Goal: Task Accomplishment & Management: Manage account settings

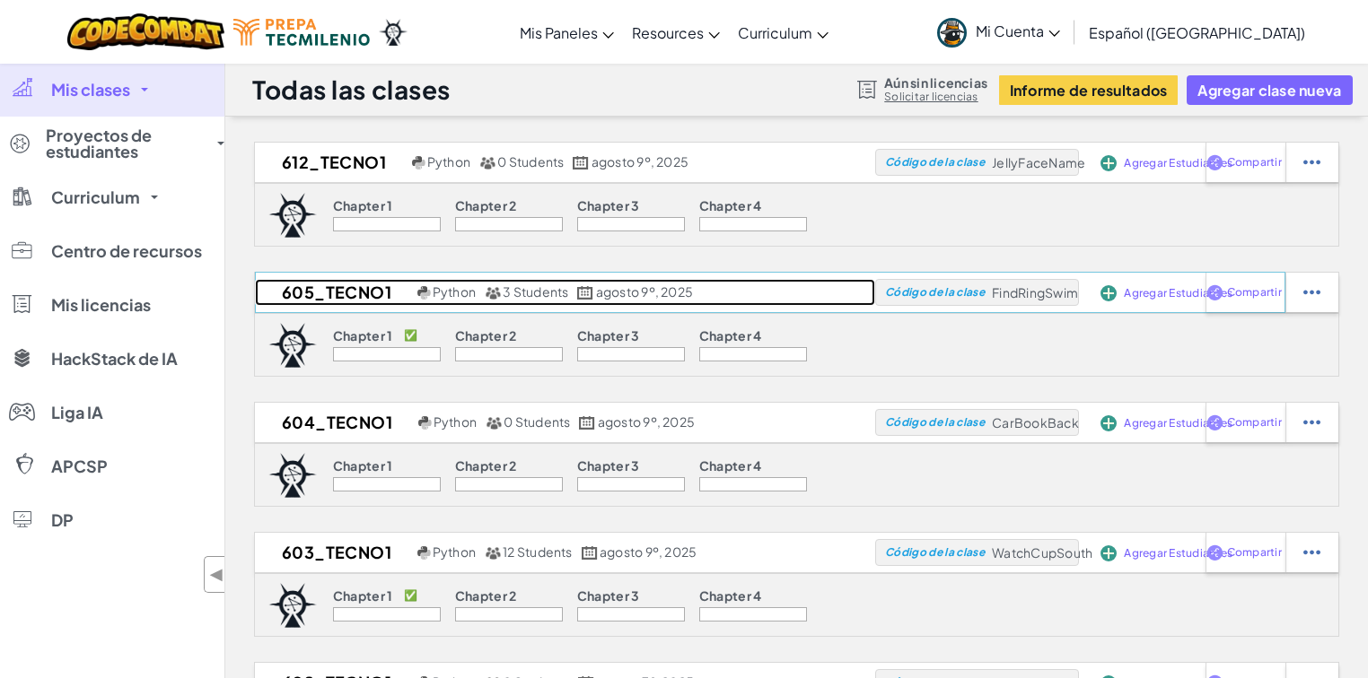
click at [329, 298] on h2 "605_TECNO1" at bounding box center [334, 292] width 158 height 27
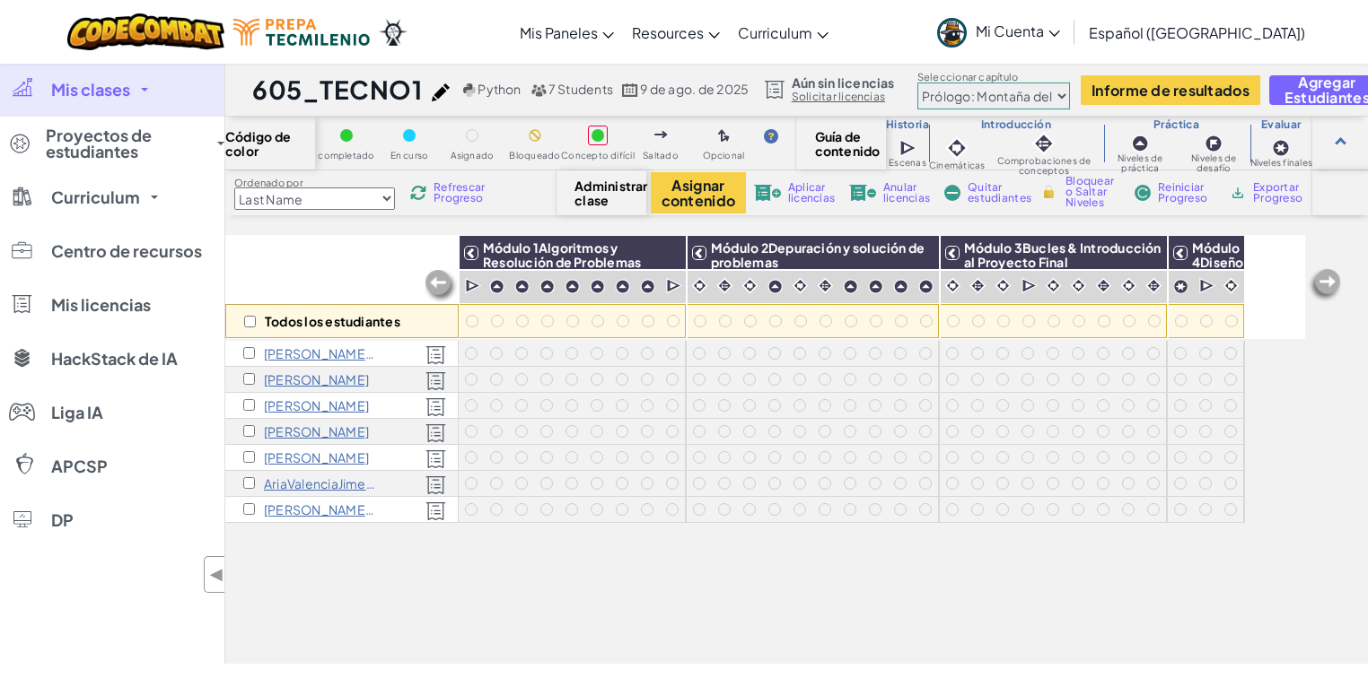
click at [305, 412] on div "Juan P" at bounding box center [341, 406] width 233 height 26
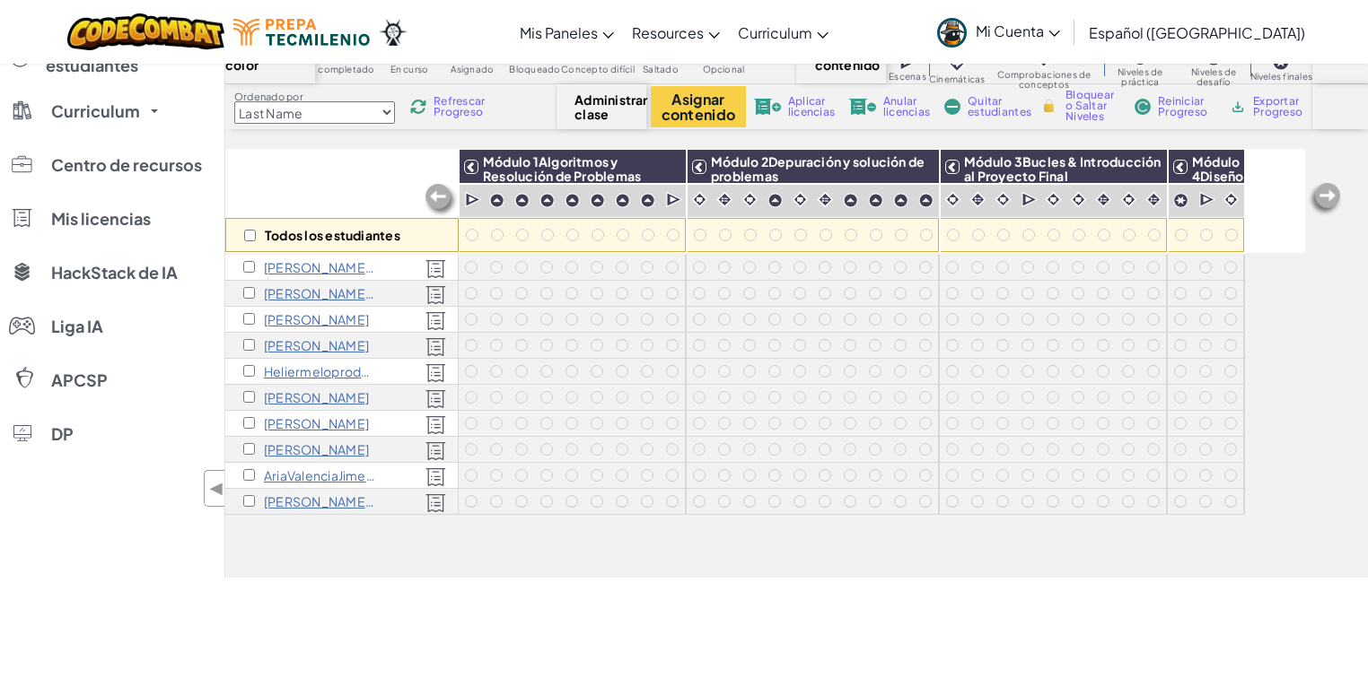
scroll to position [144, 0]
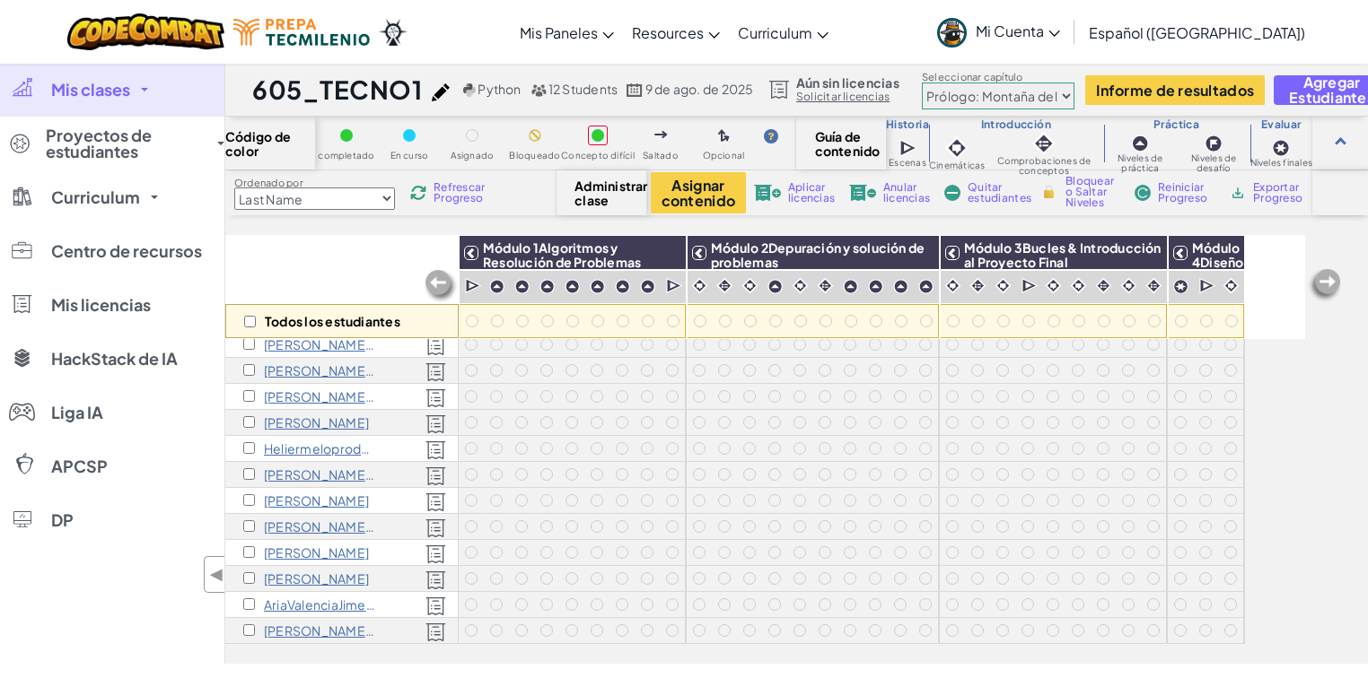
click at [115, 88] on span "Mis clases" at bounding box center [90, 90] width 79 height 16
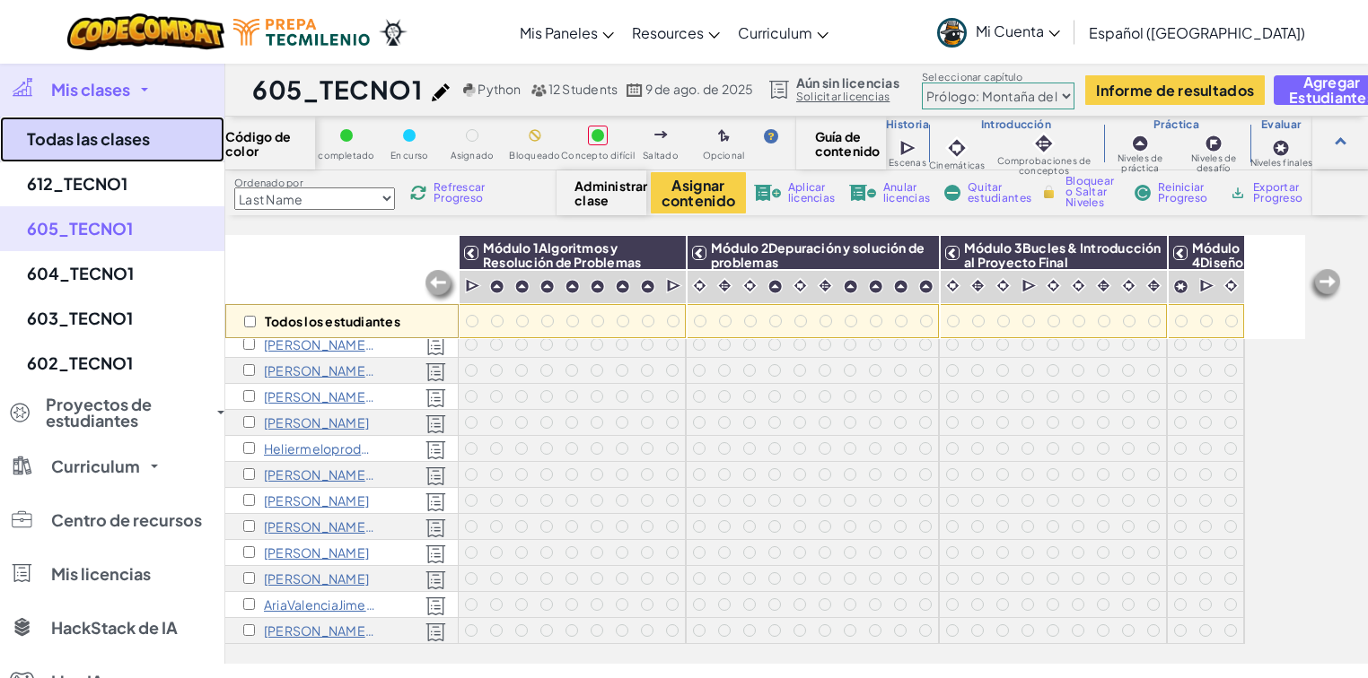
click at [120, 129] on link "Todas las clases" at bounding box center [112, 140] width 224 height 46
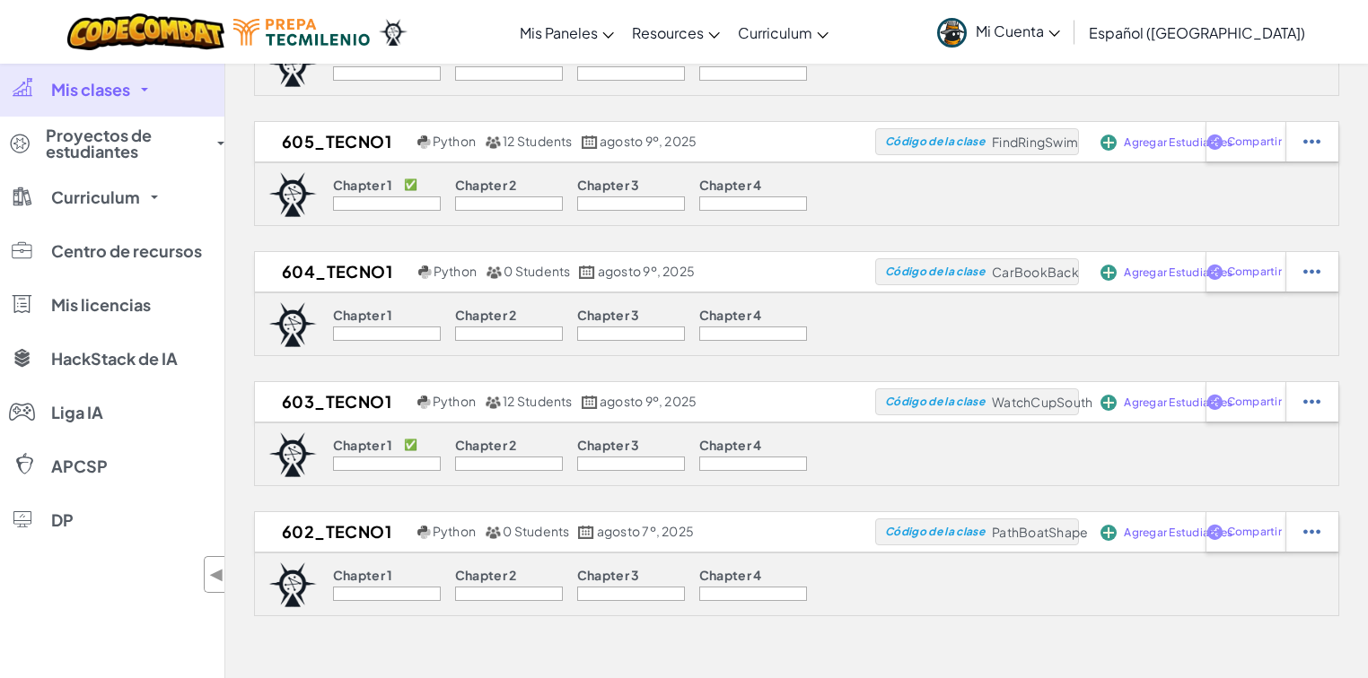
scroll to position [215, 0]
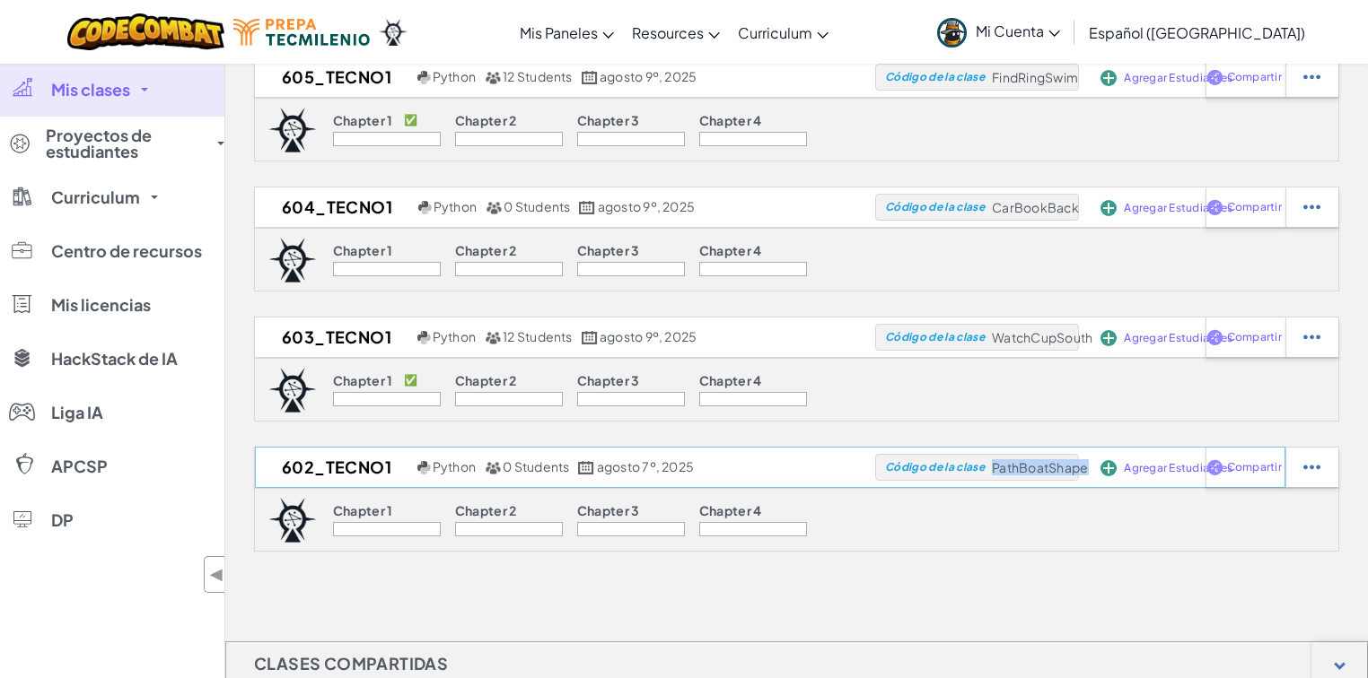
drag, startPoint x: 992, startPoint y: 466, endPoint x: 1087, endPoint y: 471, distance: 95.3
copy span "PathBoatShape"
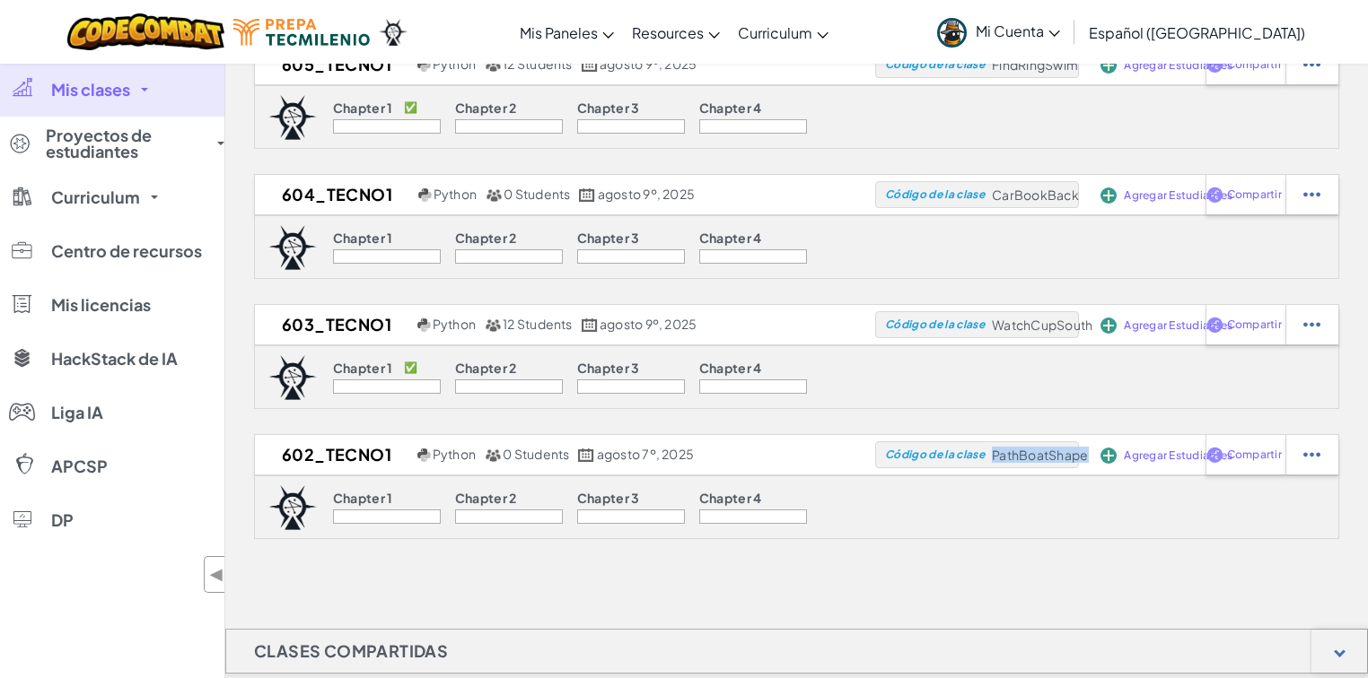
scroll to position [287, 0]
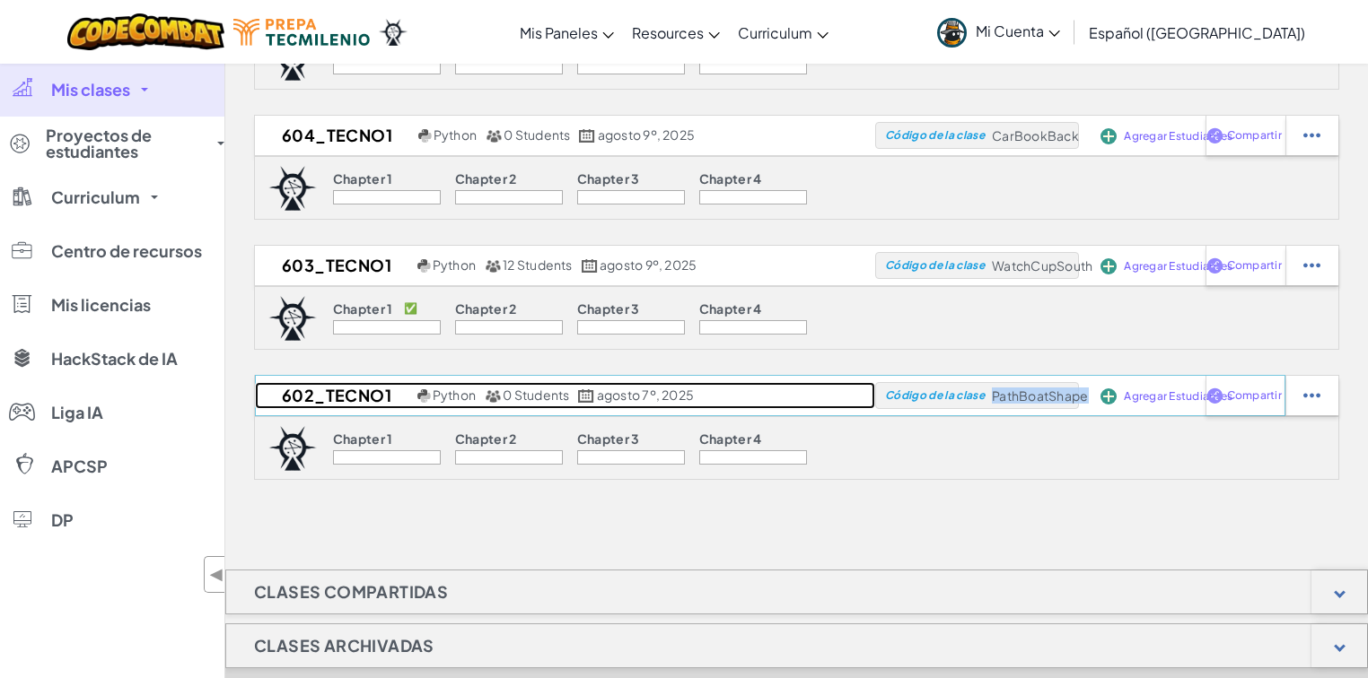
click at [369, 391] on h2 "602_TECNO1" at bounding box center [334, 395] width 158 height 27
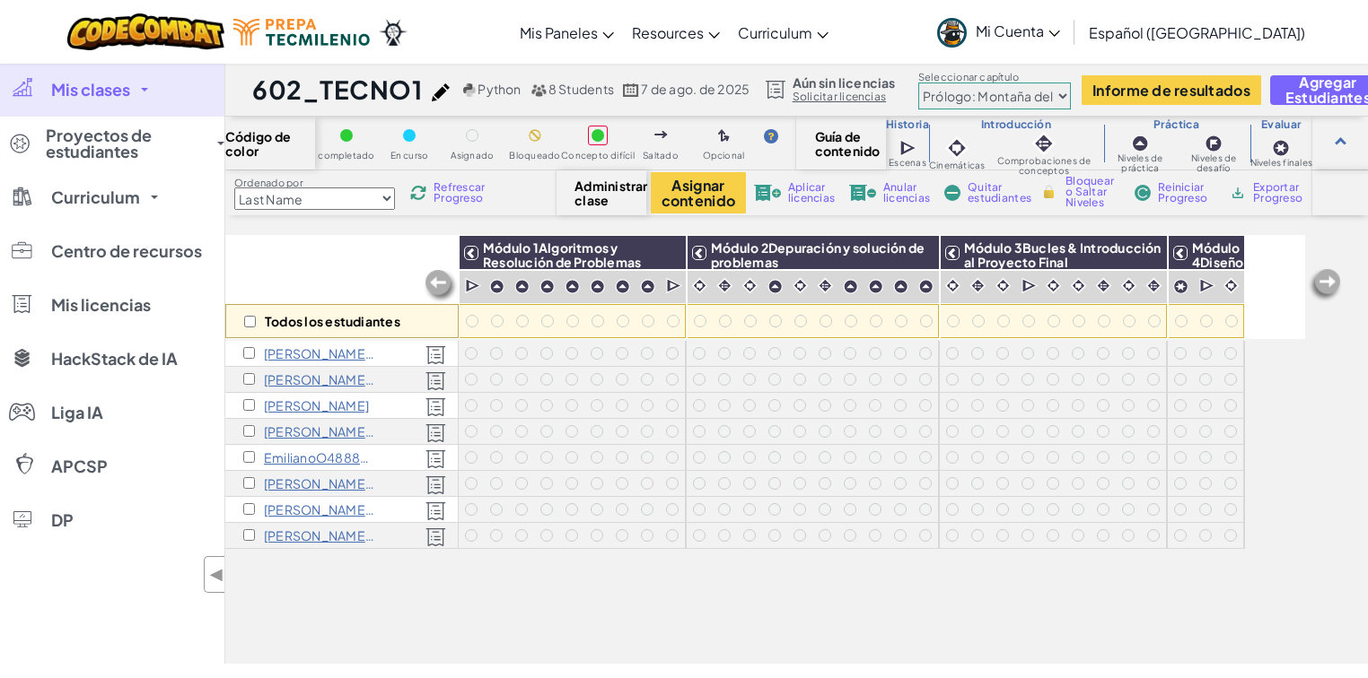
click at [1060, 32] on icon at bounding box center [1054, 34] width 11 height 6
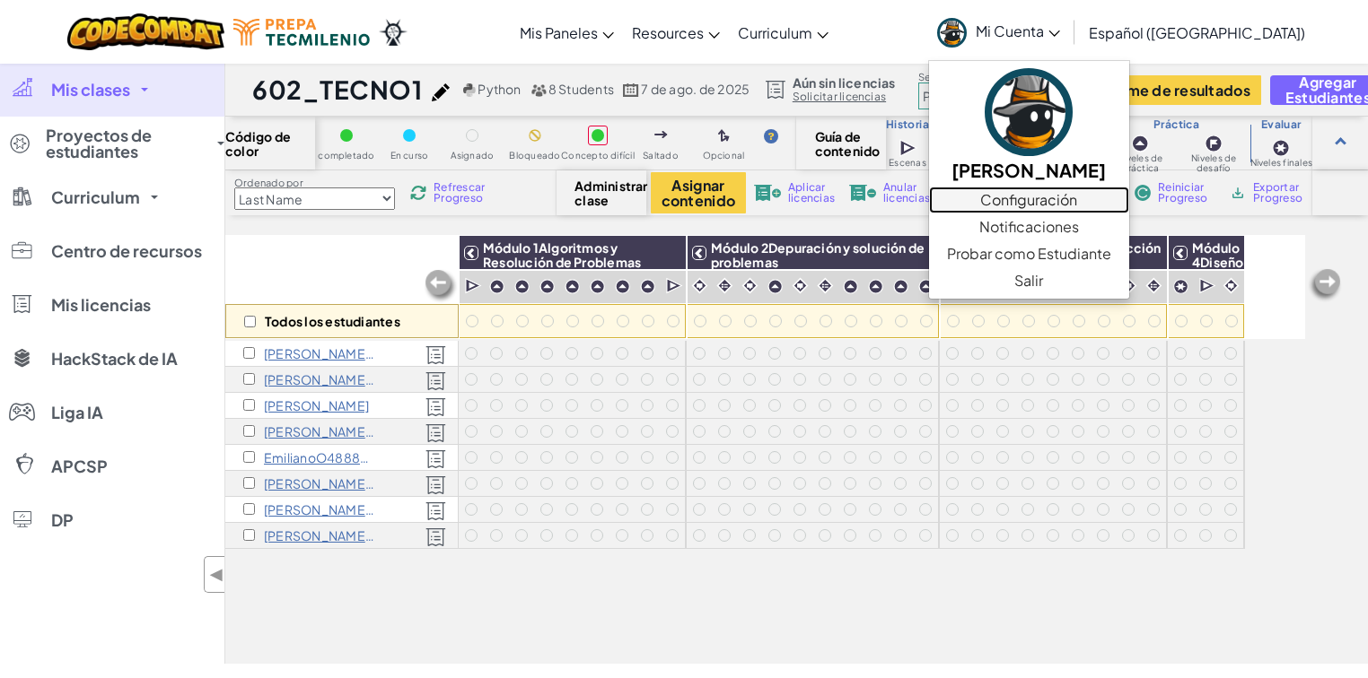
click at [1070, 199] on link "Configuración" at bounding box center [1029, 200] width 200 height 27
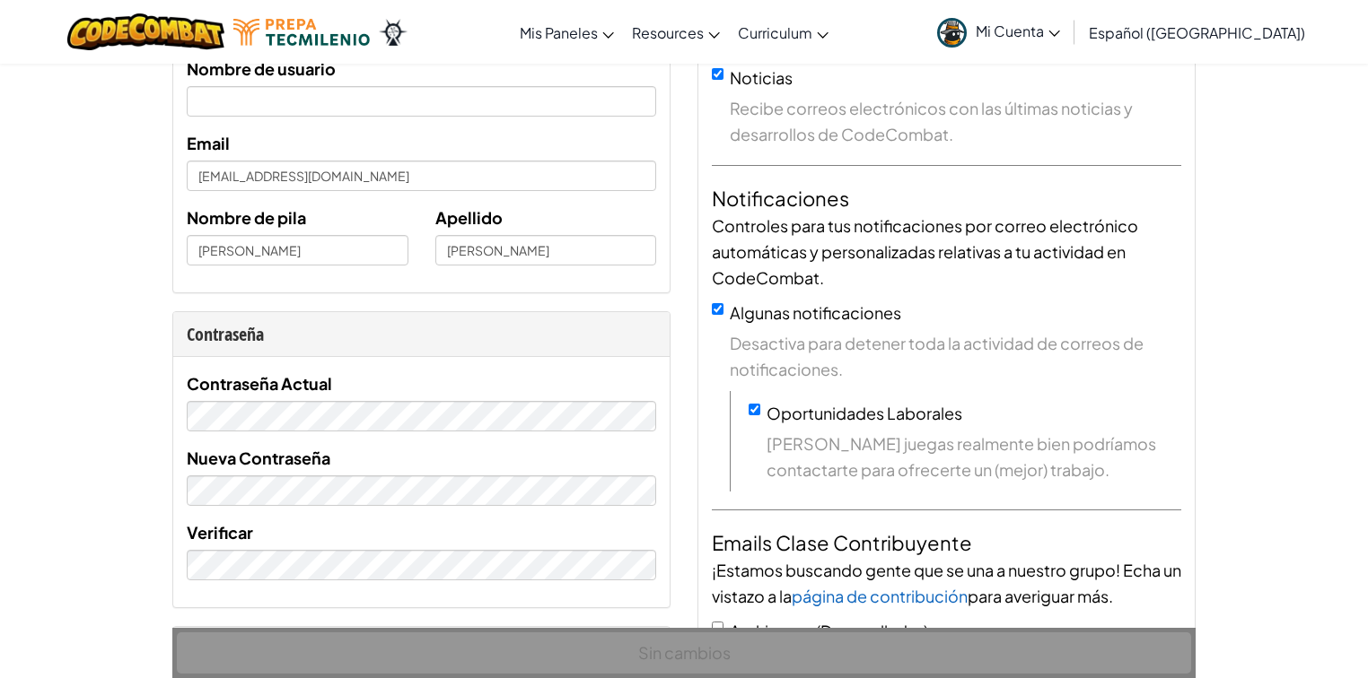
scroll to position [144, 0]
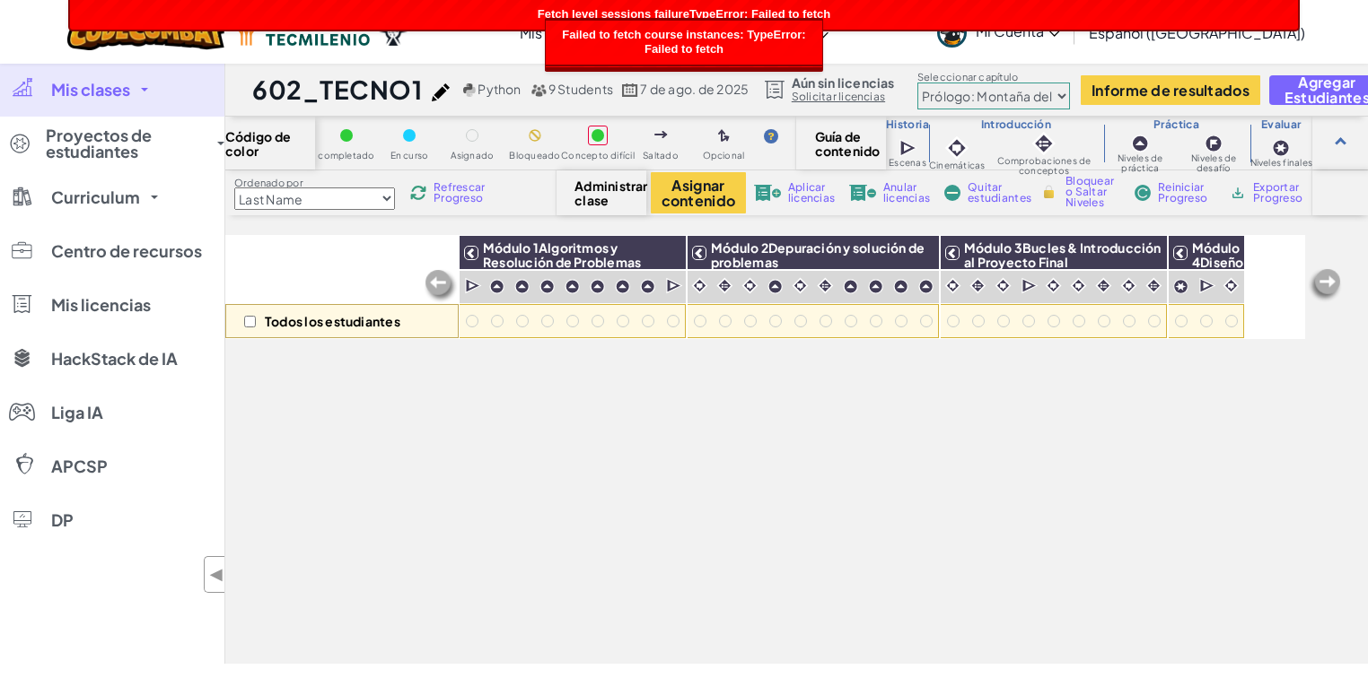
click at [61, 17] on div "Cambia la navigación Mis Paneles Tablero de Maestros de Ozaria Panel de Profeso…" at bounding box center [684, 32] width 1377 height 64
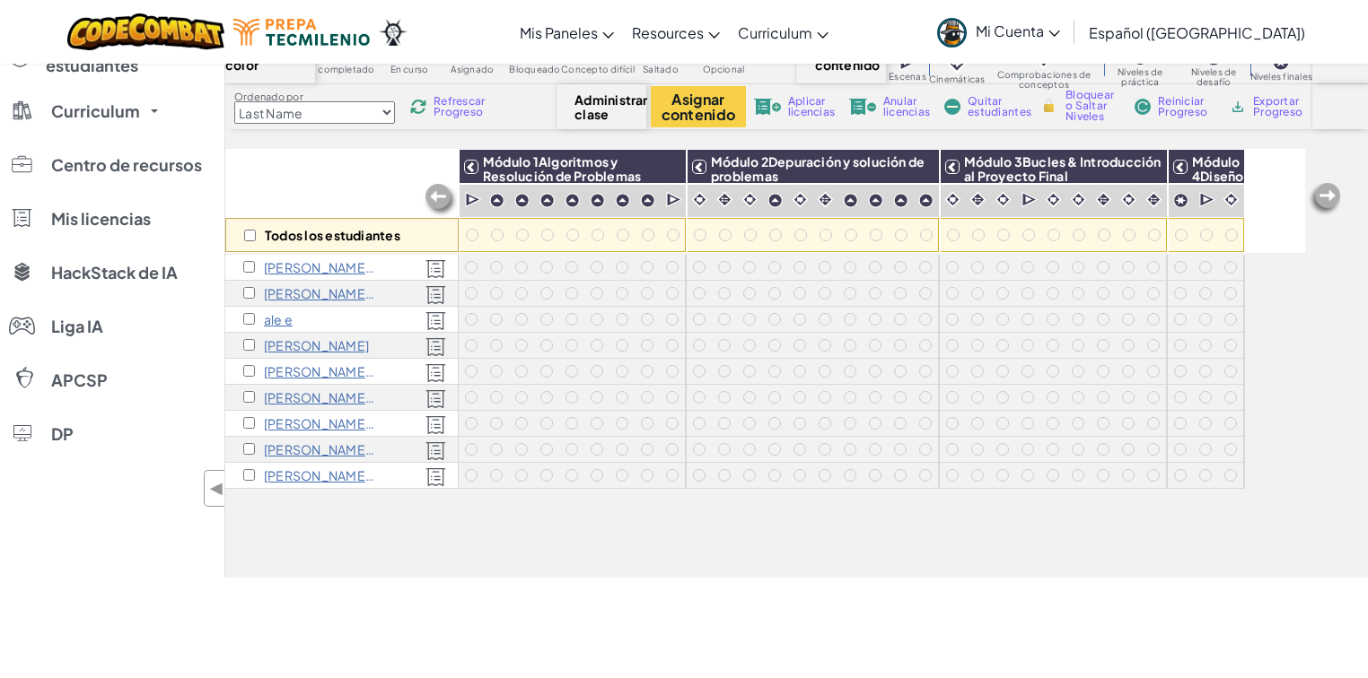
scroll to position [115, 0]
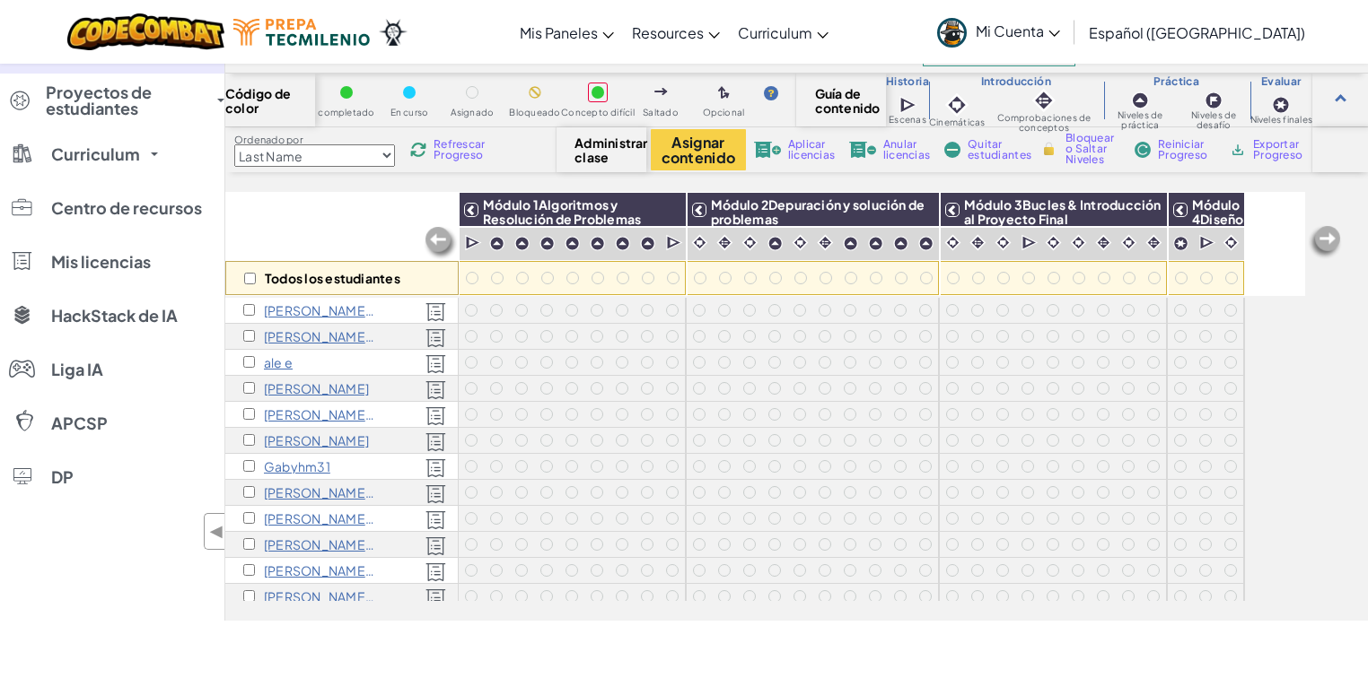
drag, startPoint x: 304, startPoint y: 513, endPoint x: 404, endPoint y: 520, distance: 99.8
click at [404, 520] on div "[PERSON_NAME] o" at bounding box center [341, 519] width 233 height 26
click at [249, 523] on input "checkbox" at bounding box center [249, 518] width 12 height 12
drag, startPoint x: 284, startPoint y: 521, endPoint x: 250, endPoint y: 518, distance: 33.3
click at [250, 518] on input "checkbox" at bounding box center [249, 518] width 12 height 12
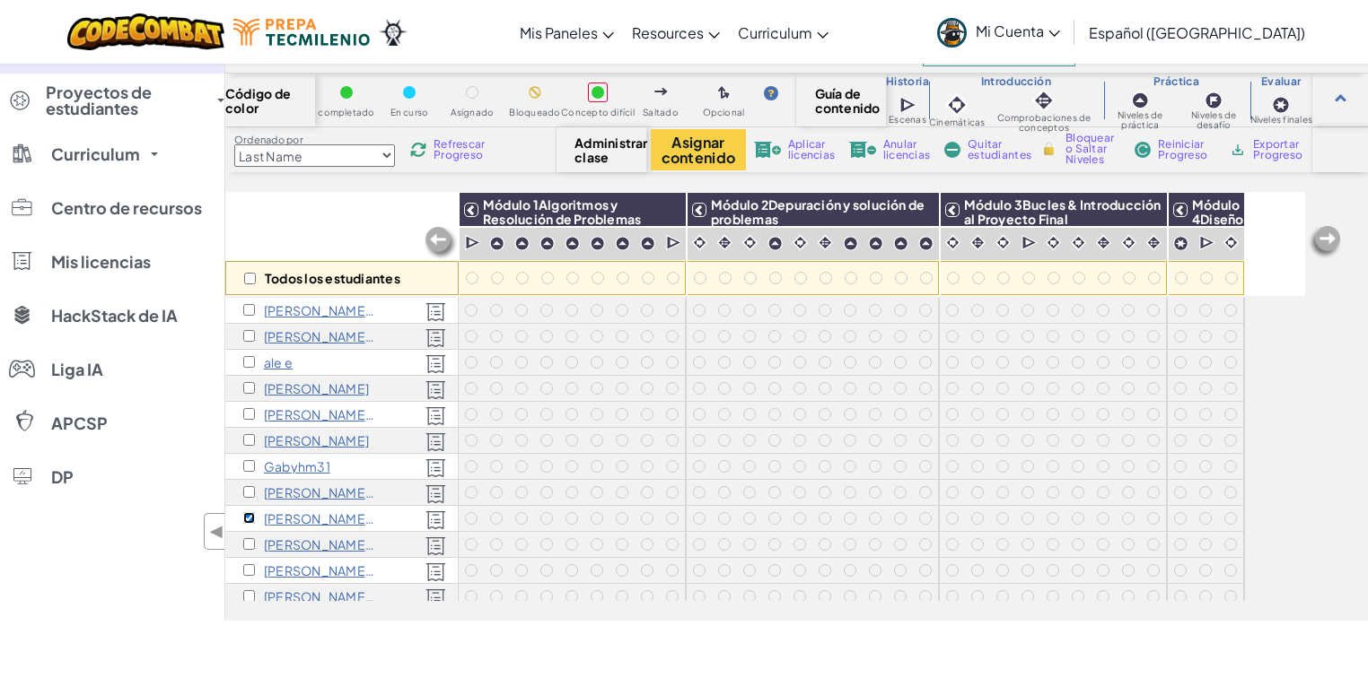
checkbox input "false"
drag, startPoint x: 381, startPoint y: 517, endPoint x: 353, endPoint y: 517, distance: 27.8
click at [360, 520] on p "[PERSON_NAME] o" at bounding box center [320, 519] width 112 height 14
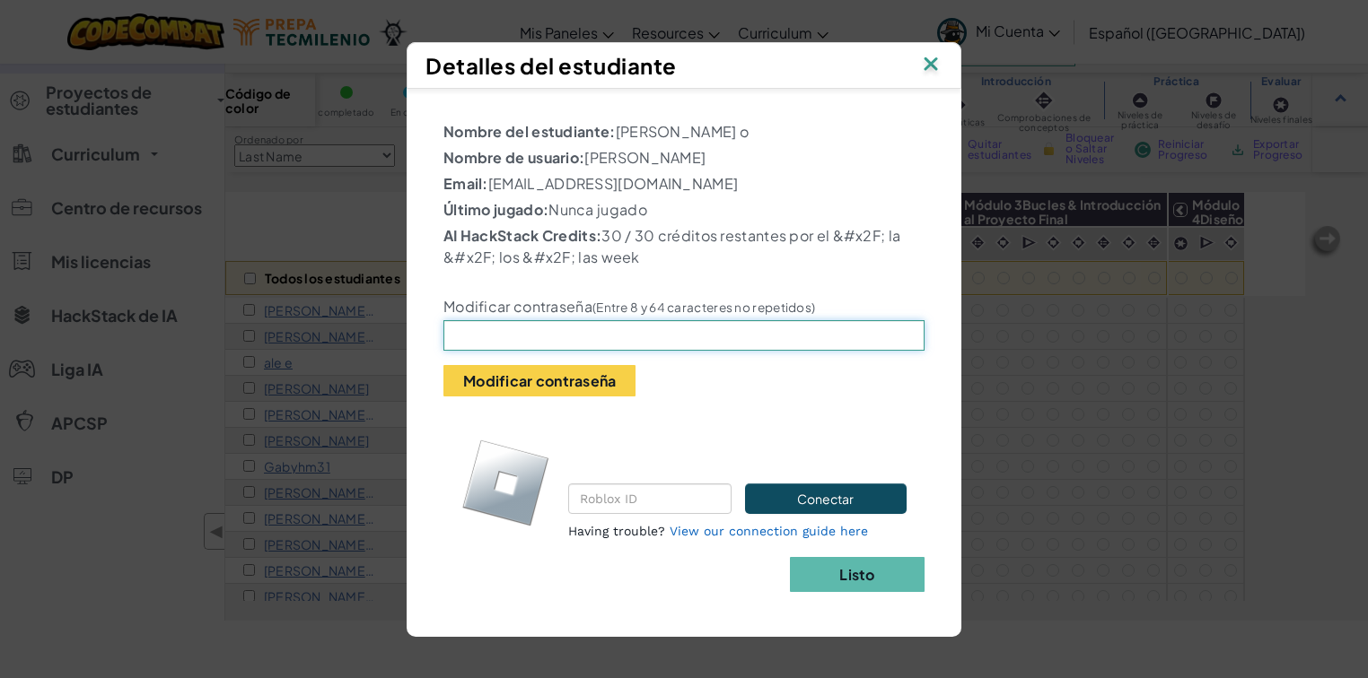
click at [537, 334] on input "text" at bounding box center [683, 335] width 481 height 31
type input "Gravity_1000"
click at [572, 383] on button "Modificar contraseña" at bounding box center [539, 380] width 192 height 31
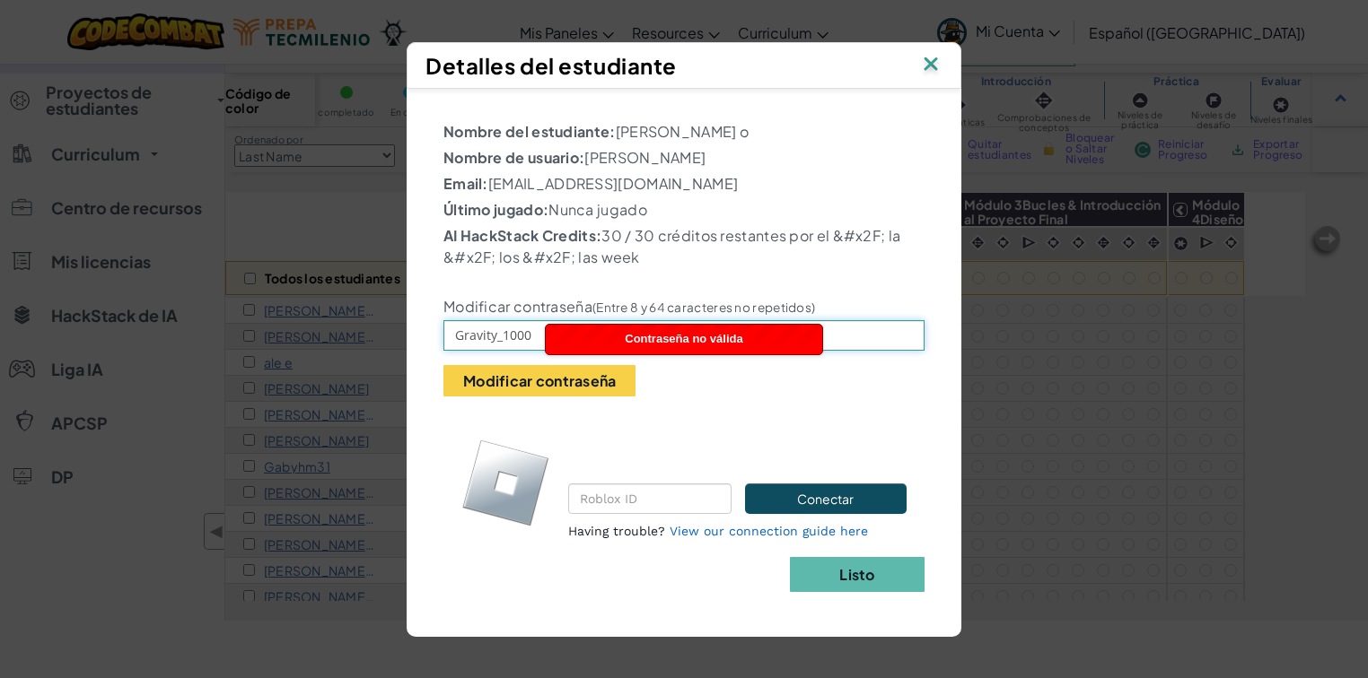
drag, startPoint x: 536, startPoint y: 337, endPoint x: 347, endPoint y: 358, distance: 189.7
click at [344, 359] on div "Detalles del estudiante Nombre del estudiante: Sebastian Rodriguez Delgado o No…" at bounding box center [684, 339] width 1368 height 678
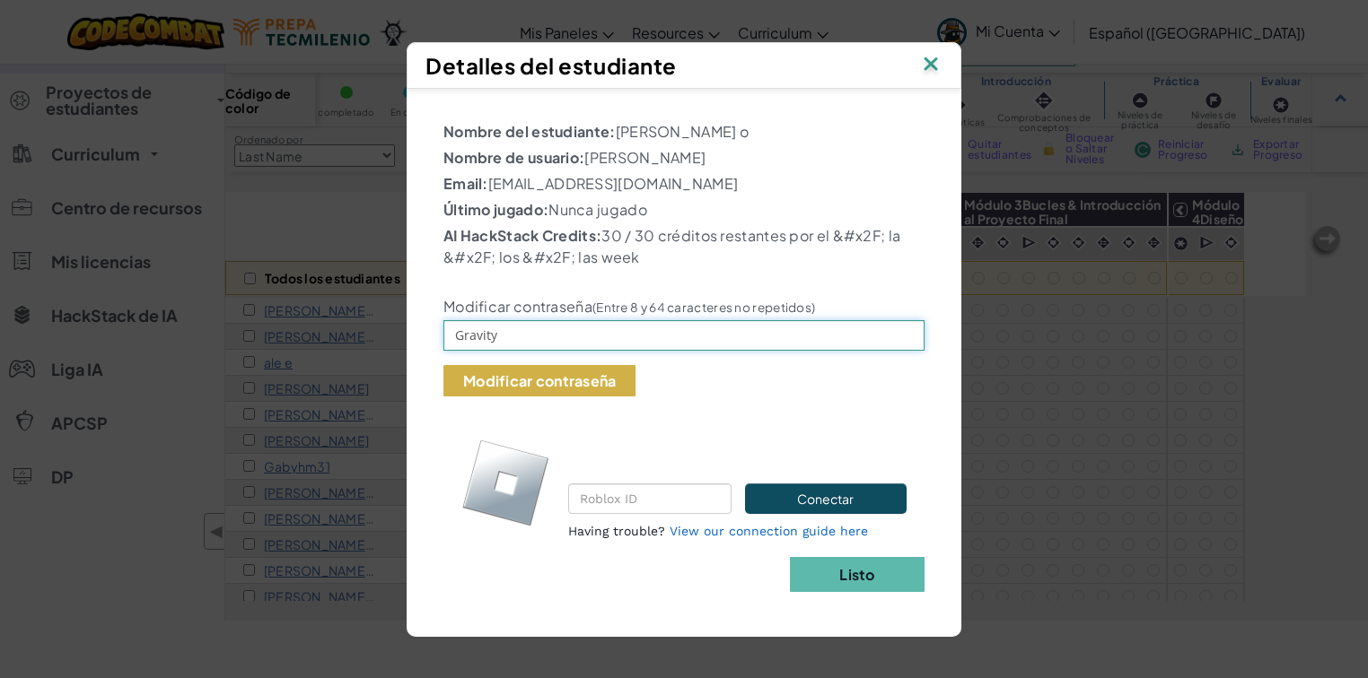
type input "Gravity"
click at [580, 376] on button "Modificar contraseña" at bounding box center [539, 380] width 192 height 31
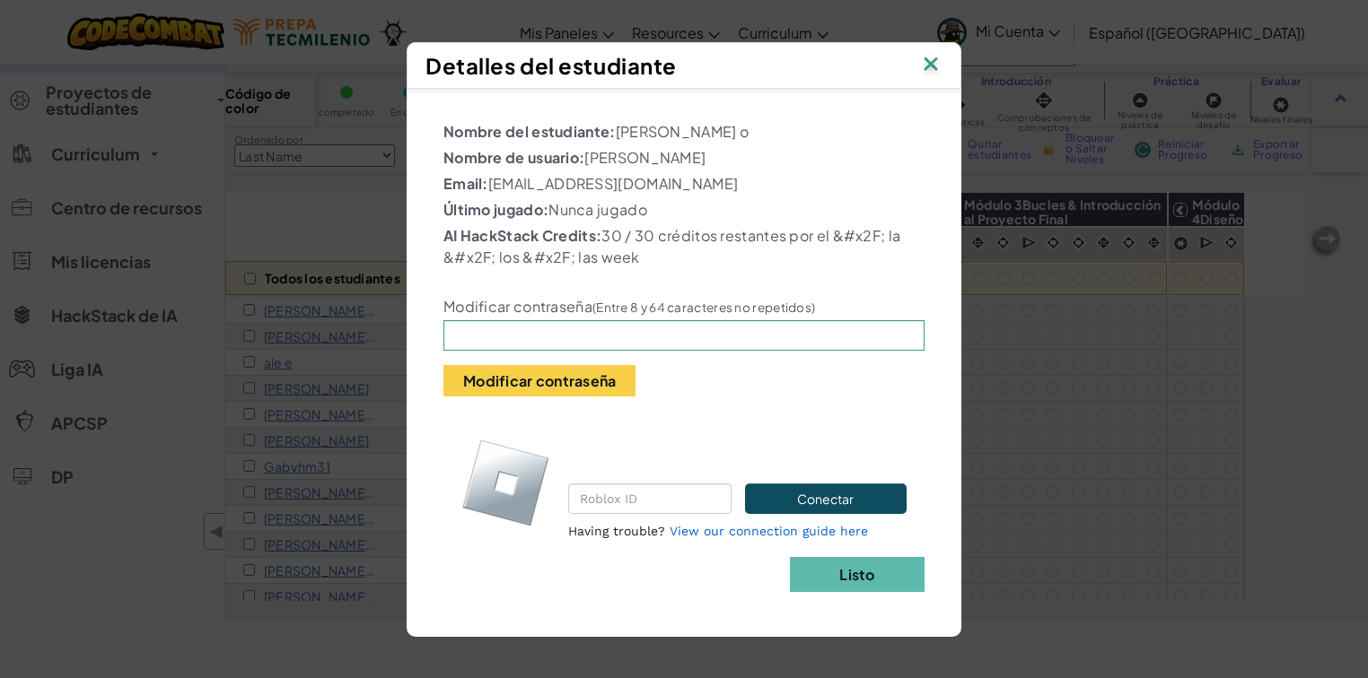
click at [933, 76] on img at bounding box center [930, 65] width 23 height 27
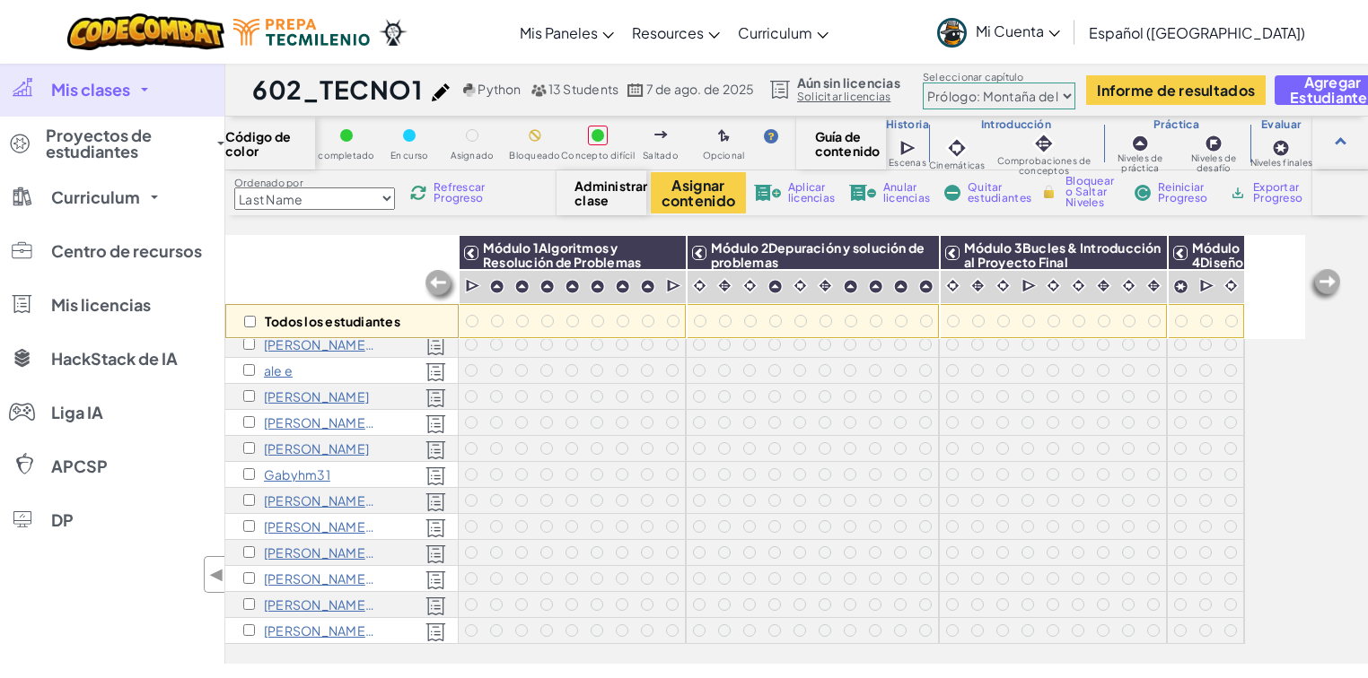
click at [1069, 44] on link "Mi Cuenta" at bounding box center [998, 32] width 141 height 57
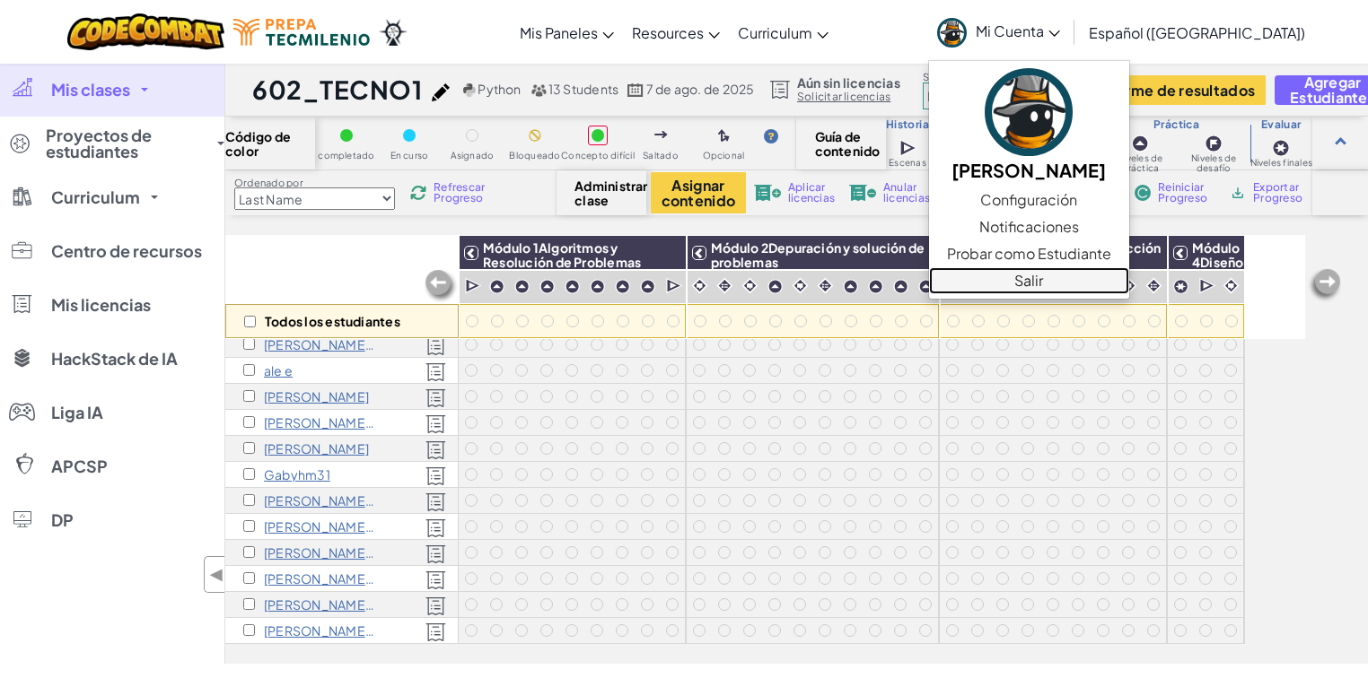
click at [1068, 286] on link "Salir" at bounding box center [1029, 280] width 200 height 27
